Goal: Information Seeking & Learning: Learn about a topic

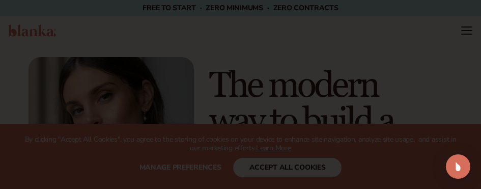
click at [193, 165] on div at bounding box center [240, 94] width 481 height 189
click at [425, 12] on icon at bounding box center [426, 9] width 5 height 5
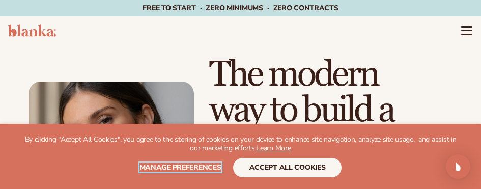
click at [202, 168] on span "Manage preferences" at bounding box center [180, 167] width 82 height 10
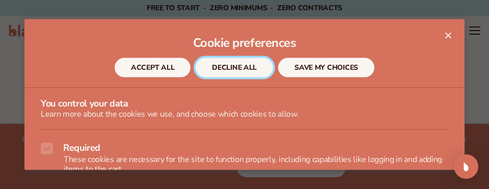
click at [222, 69] on button "DECLINE ALL" at bounding box center [233, 67] width 77 height 19
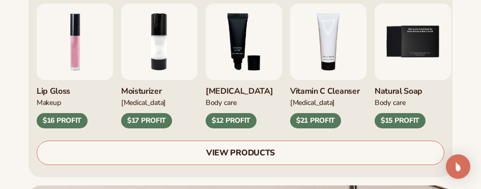
scroll to position [407, 0]
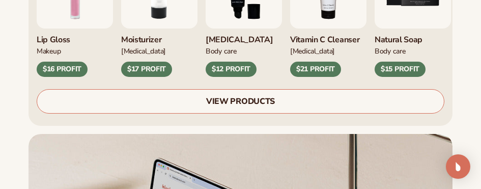
click at [235, 91] on link "VIEW PRODUCTS" at bounding box center [241, 101] width 408 height 24
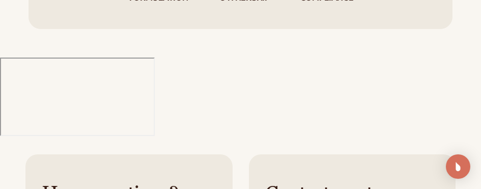
scroll to position [1782, 0]
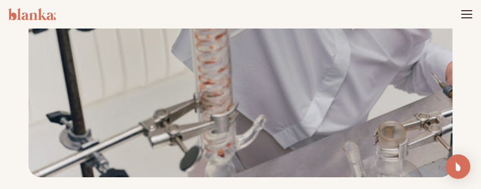
scroll to position [1273, 0]
